Goal: Information Seeking & Learning: Learn about a topic

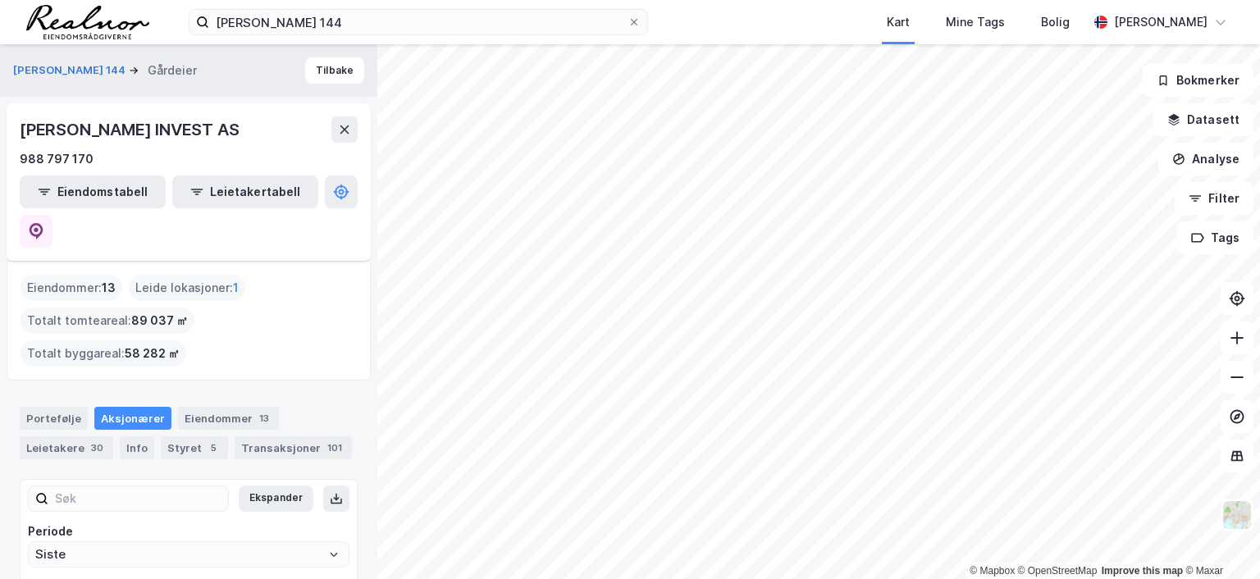
scroll to position [96, 0]
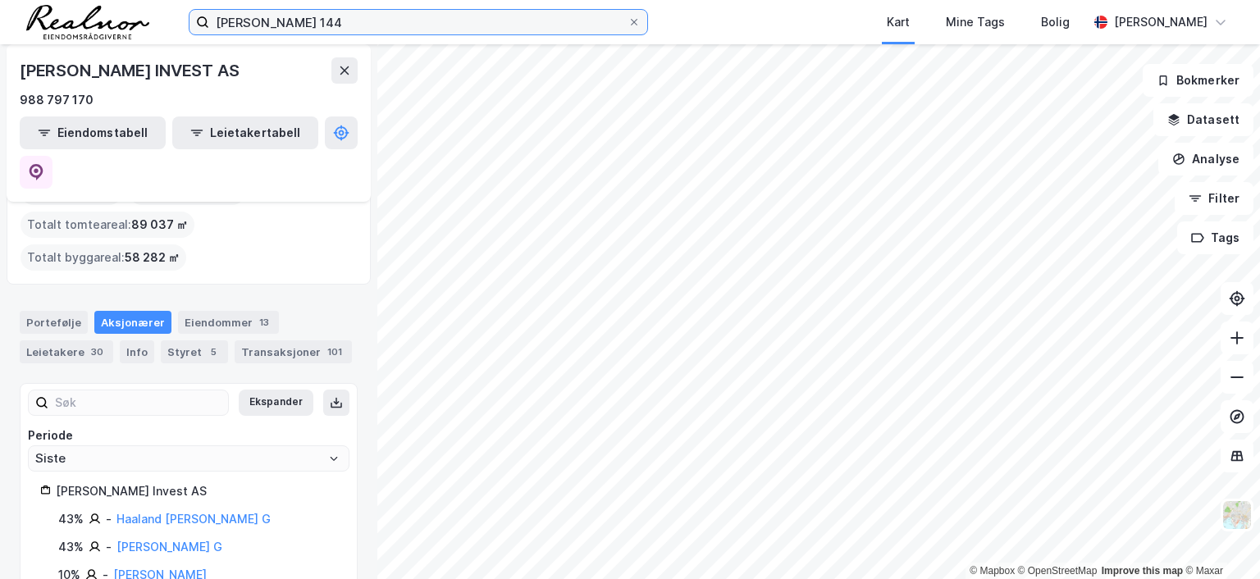
click at [339, 18] on input "[PERSON_NAME] 144" at bounding box center [418, 22] width 418 height 25
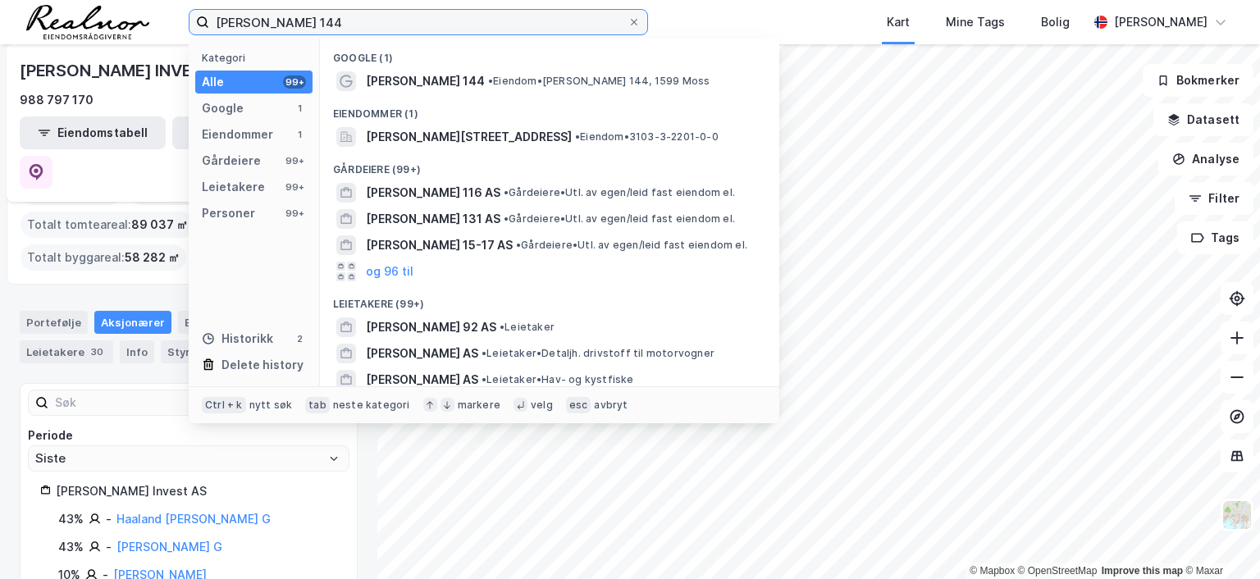
drag, startPoint x: 0, startPoint y: 0, endPoint x: 109, endPoint y: 7, distance: 109.4
click at [109, 7] on div "[PERSON_NAME] 144 Kategori Alle 99+ Google 1 Eiendommer 1 Gårdeiere 99+ Leietak…" at bounding box center [630, 22] width 1260 height 44
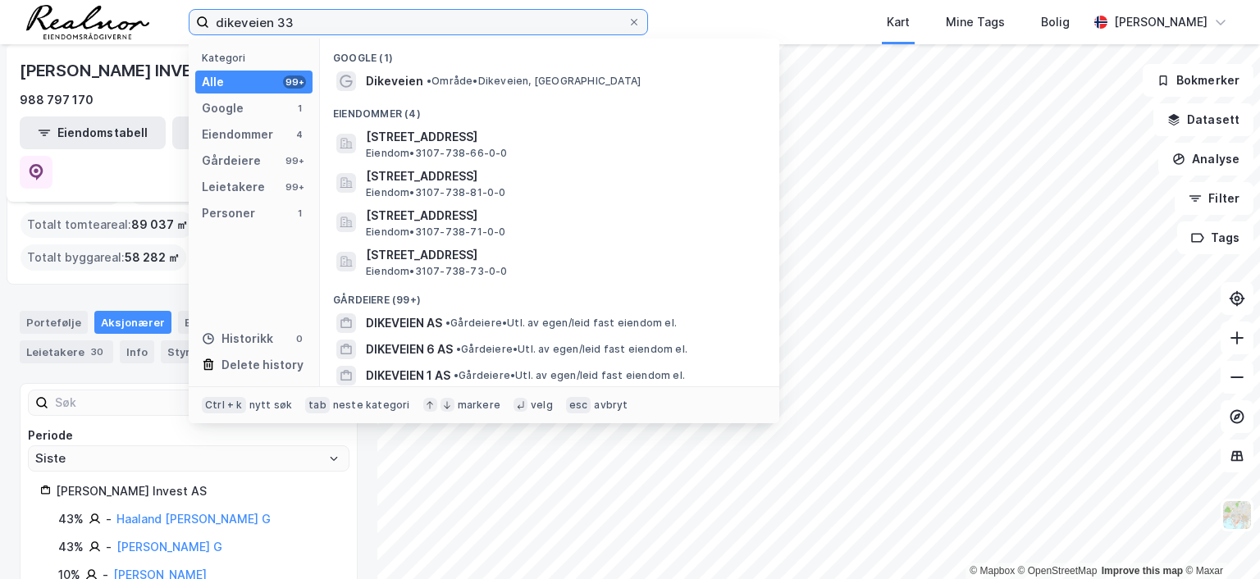
type input "dikeveien 33"
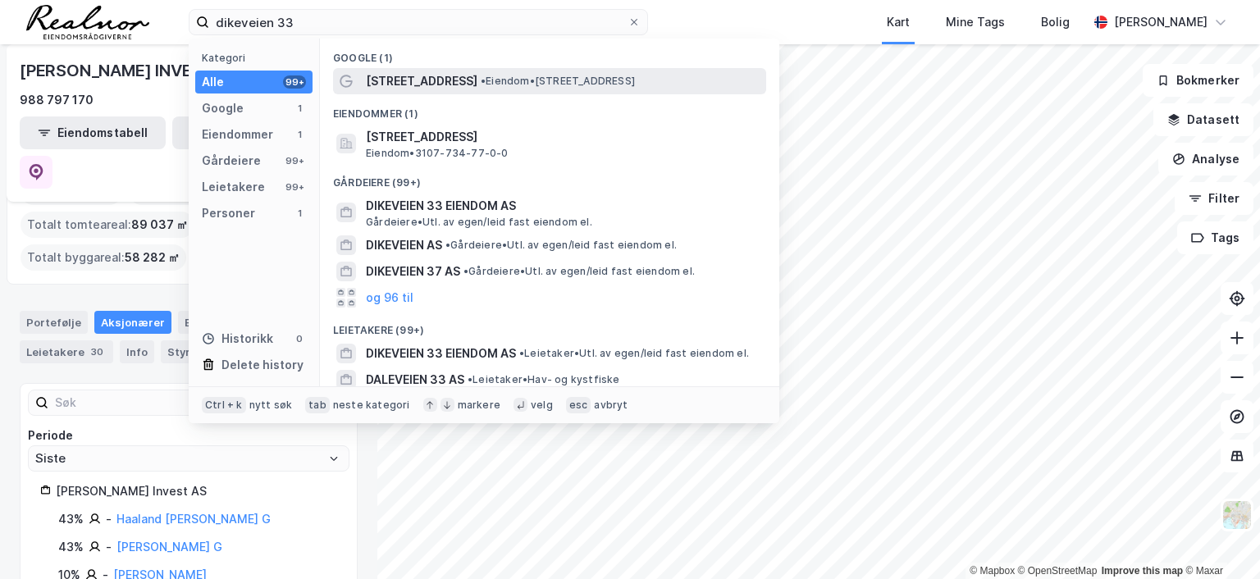
click at [436, 85] on span "[STREET_ADDRESS]" at bounding box center [422, 81] width 112 height 20
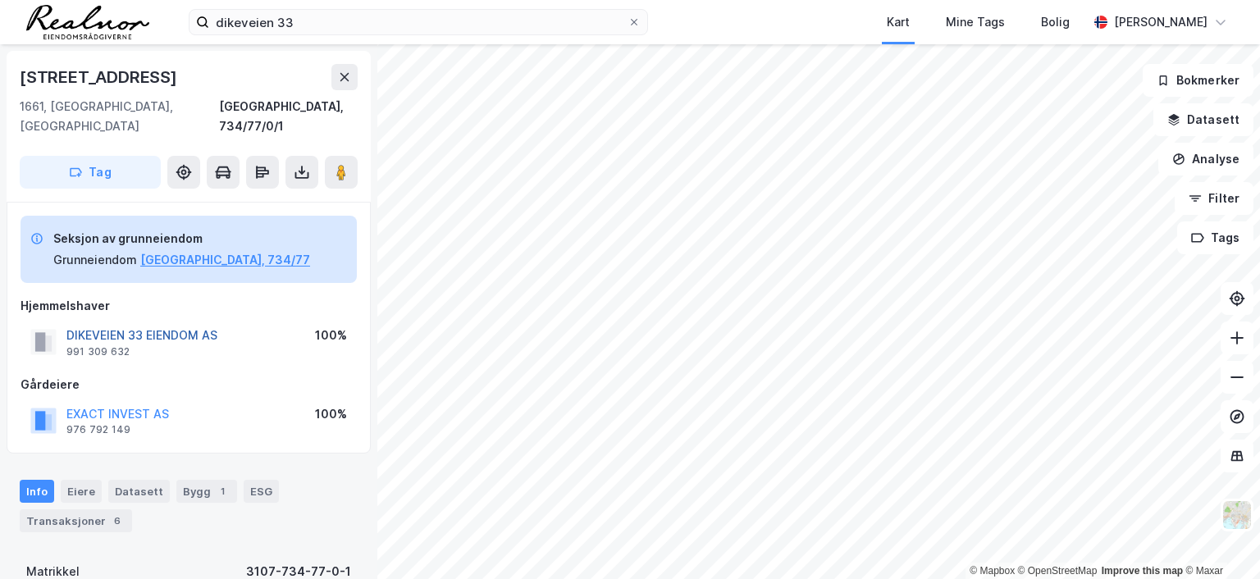
click at [0, 0] on button "DIKEVEIEN 33 EIENDOM AS" at bounding box center [0, 0] width 0 height 0
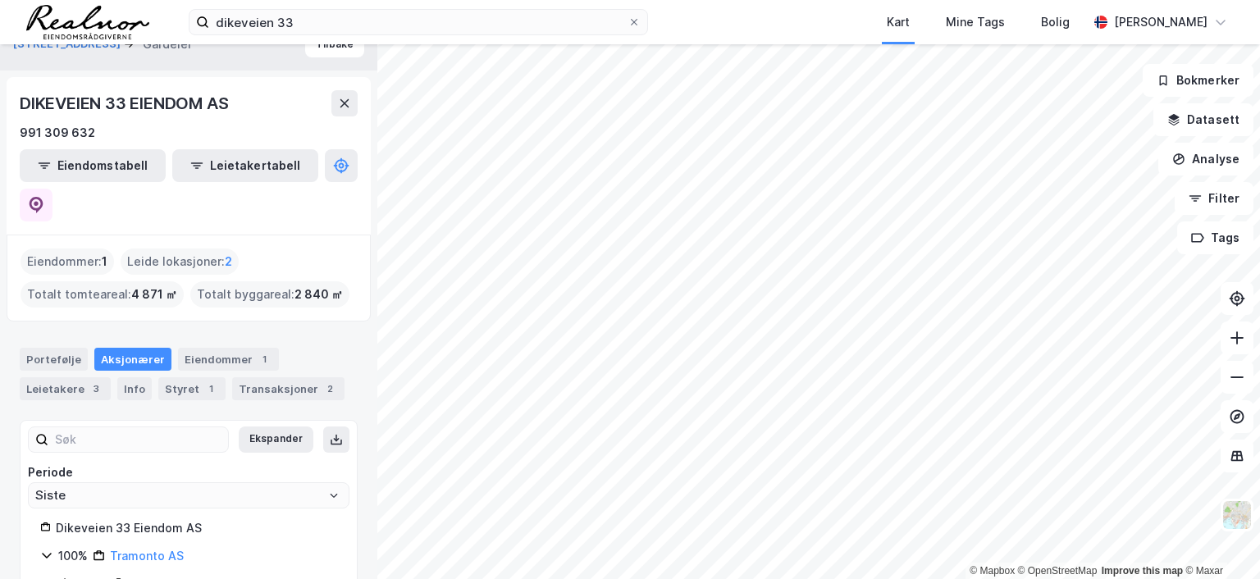
scroll to position [40, 0]
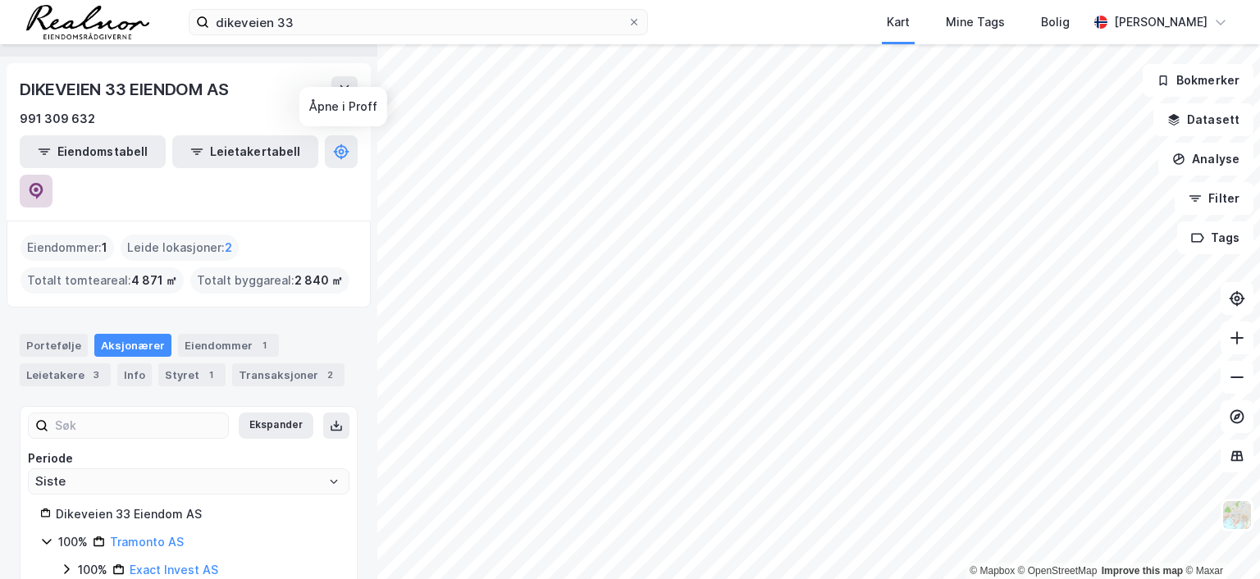
click at [43, 183] on icon at bounding box center [37, 191] width 14 height 16
click at [58, 334] on div "Portefølje" at bounding box center [54, 345] width 68 height 23
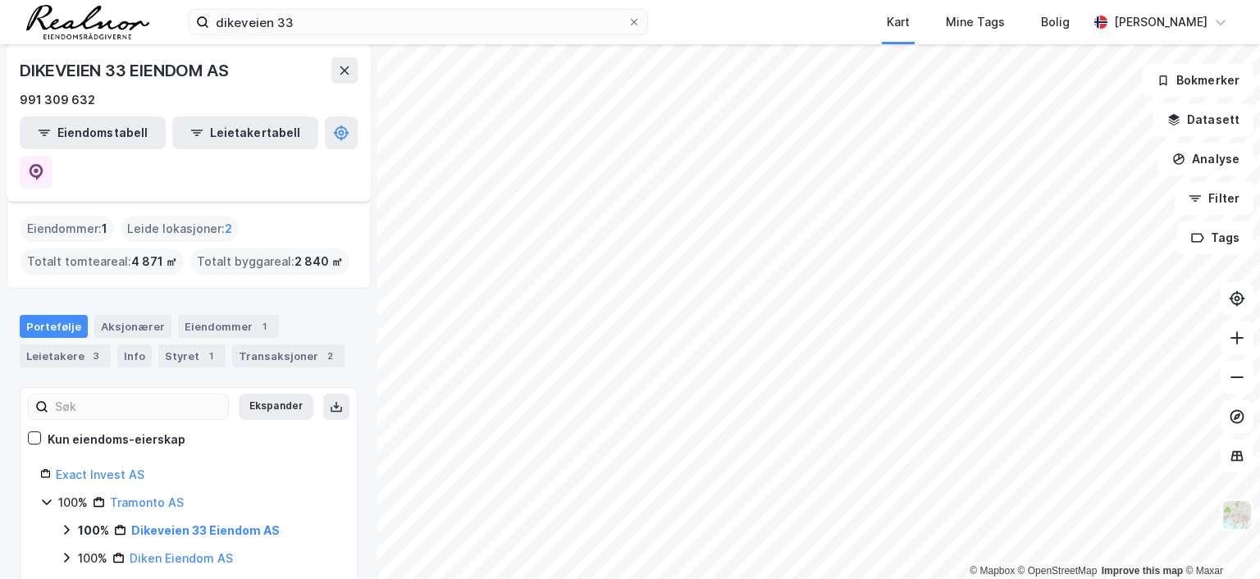
scroll to position [82, 0]
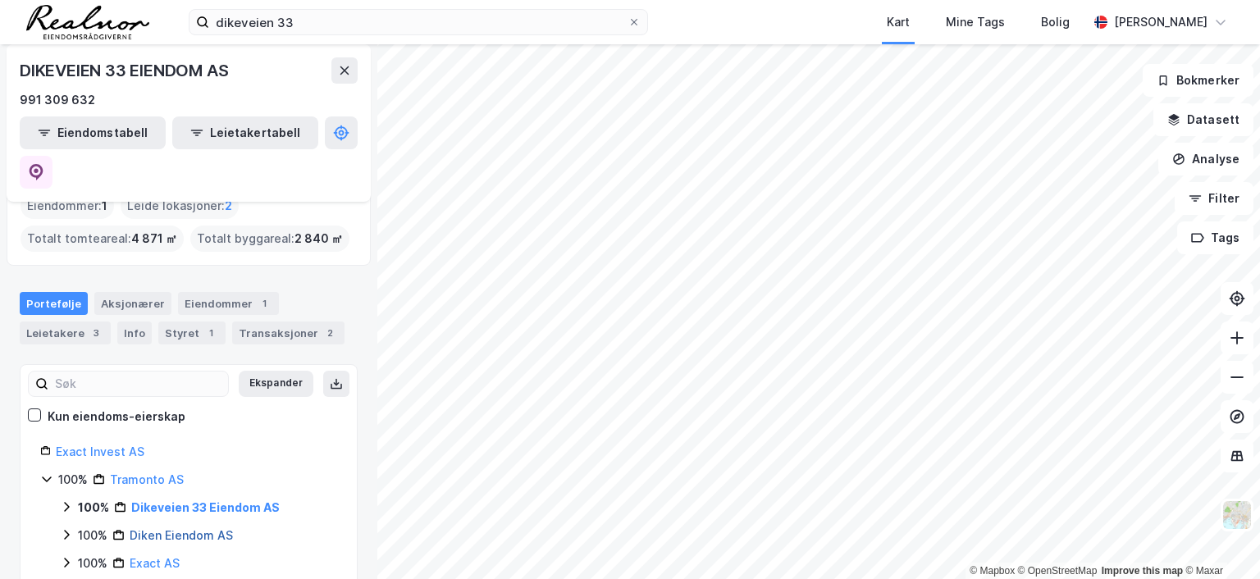
click at [185, 528] on link "Diken Eiendom AS" at bounding box center [181, 535] width 103 height 14
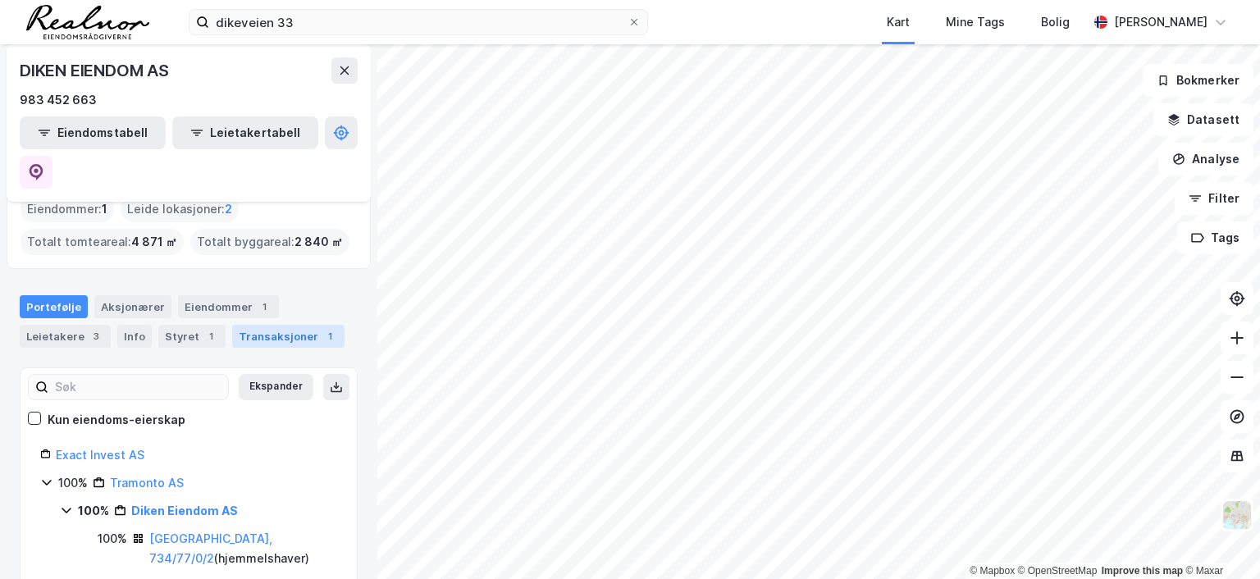
scroll to position [164, 0]
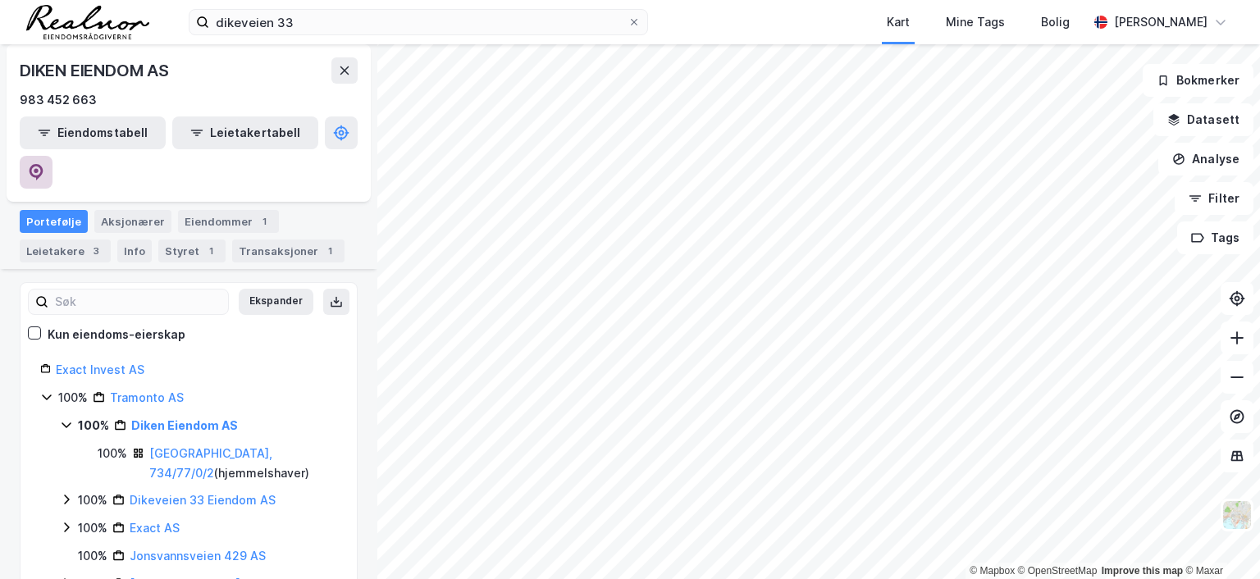
click at [44, 164] on icon at bounding box center [36, 172] width 16 height 16
